Goal: Check status: Check status

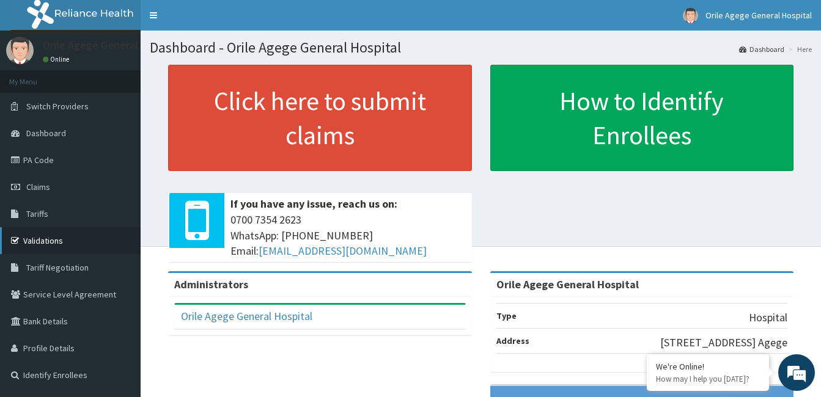
click at [62, 250] on link "Validations" at bounding box center [70, 240] width 141 height 27
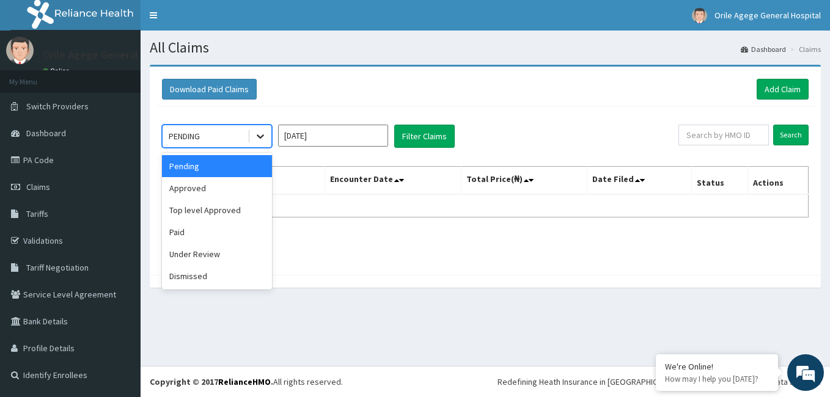
click at [270, 139] on div at bounding box center [260, 136] width 22 height 22
click at [199, 237] on div "Paid" at bounding box center [217, 232] width 110 height 22
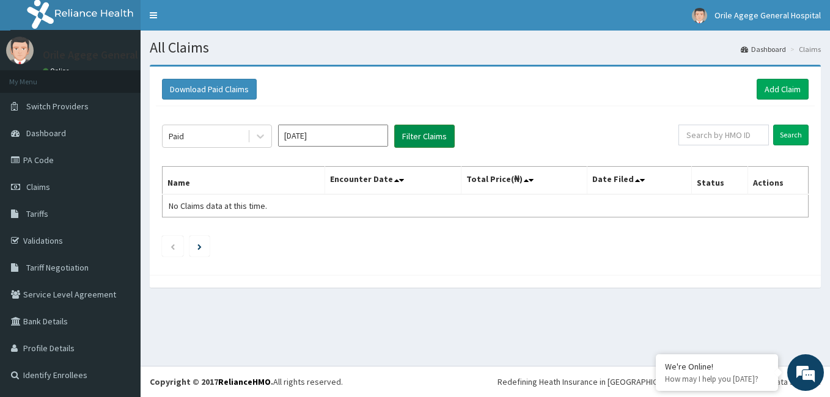
click at [425, 133] on button "Filter Claims" at bounding box center [424, 136] width 60 height 23
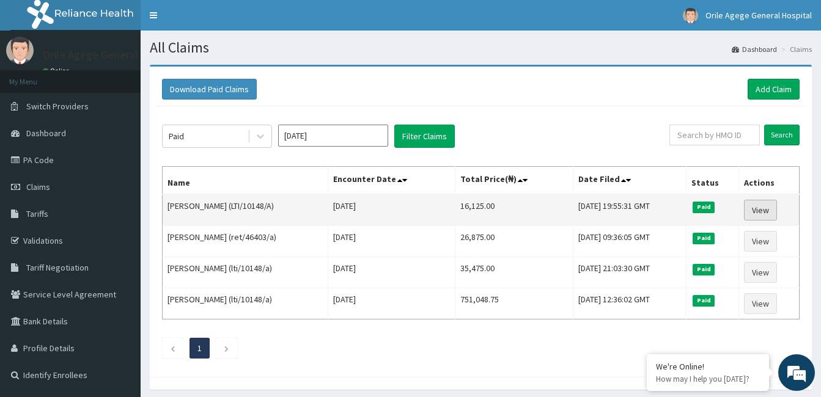
click at [771, 205] on link "View" at bounding box center [760, 210] width 33 height 21
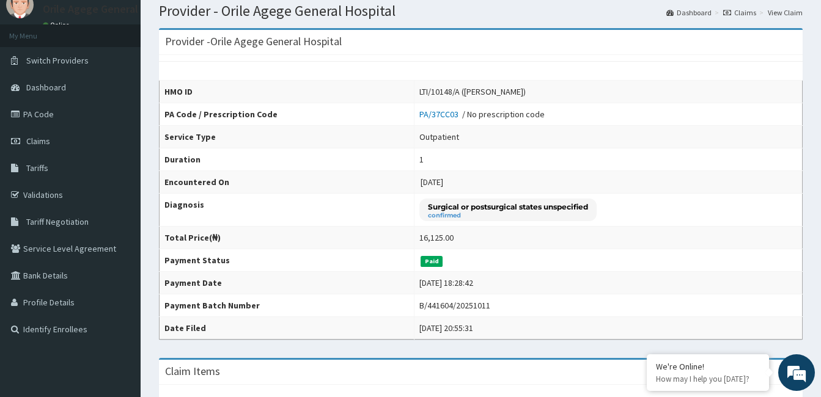
scroll to position [49, 0]
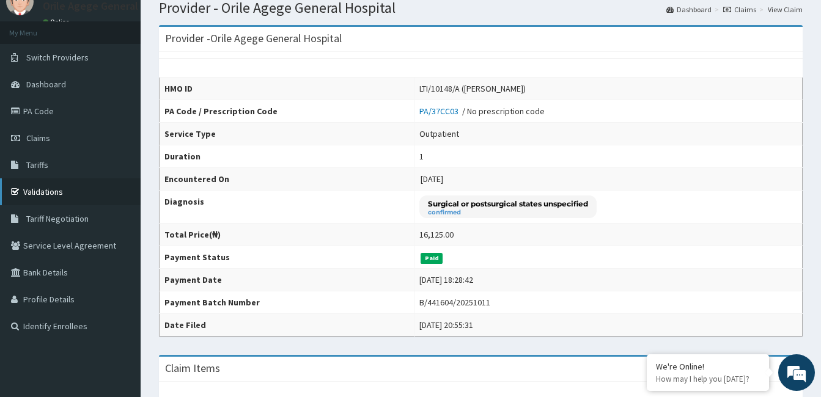
click at [49, 180] on link "Validations" at bounding box center [70, 191] width 141 height 27
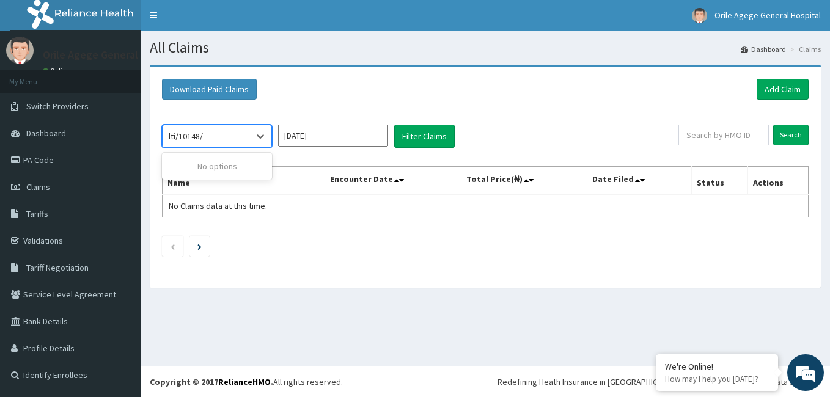
type input "lti/10148/a"
click at [265, 134] on icon at bounding box center [260, 136] width 12 height 12
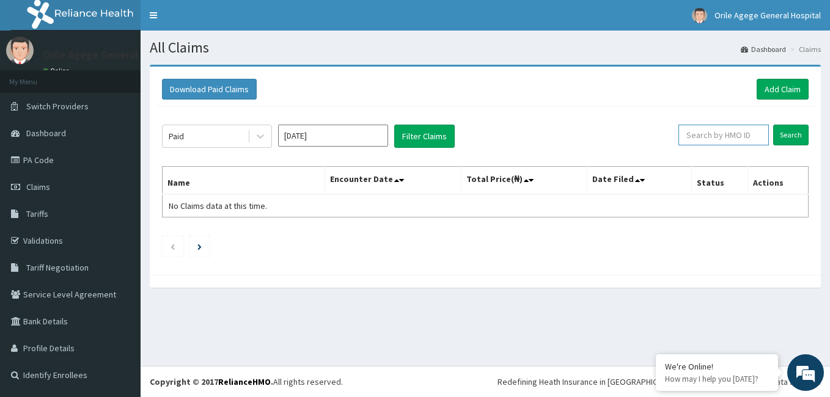
click at [696, 134] on input "text" at bounding box center [723, 135] width 90 height 21
type input "lti/10148/a"
click at [800, 139] on input "Search" at bounding box center [790, 135] width 35 height 21
